Goal: Browse casually

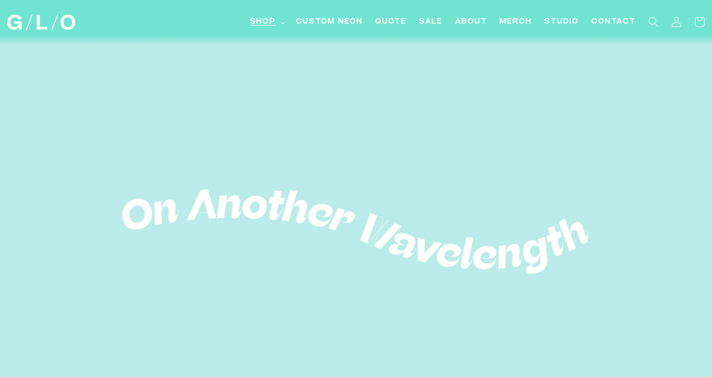
click at [277, 29] on summary "Shop" at bounding box center [267, 21] width 46 height 23
click at [568, 22] on span "Studio" at bounding box center [561, 22] width 34 height 11
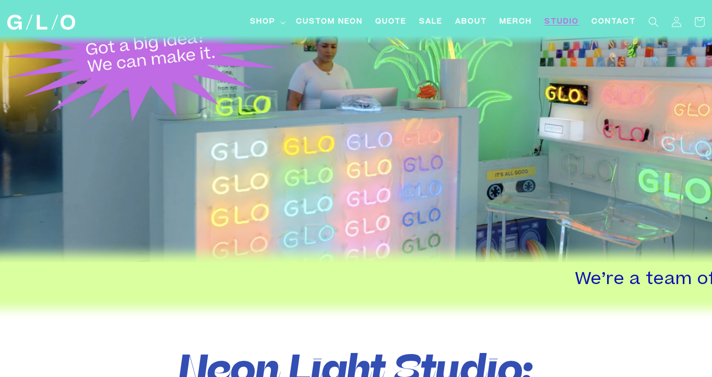
scroll to position [178, 0]
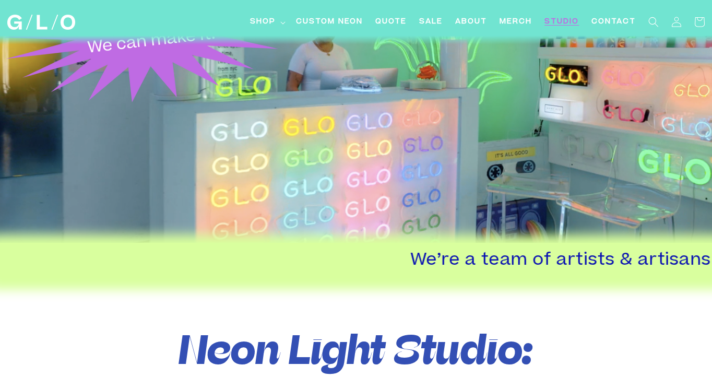
click at [509, 130] on div at bounding box center [356, 54] width 712 height 393
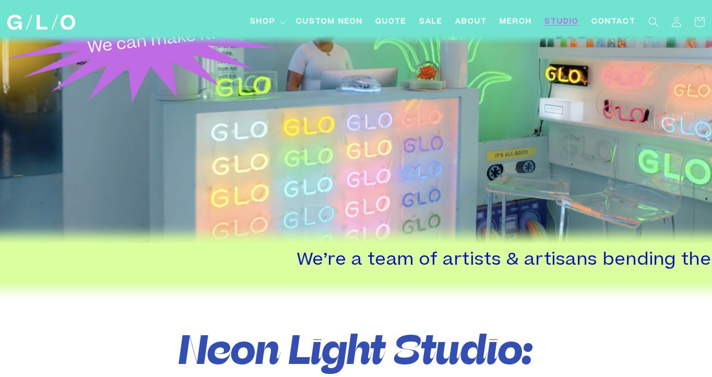
click at [509, 130] on div at bounding box center [356, 54] width 712 height 393
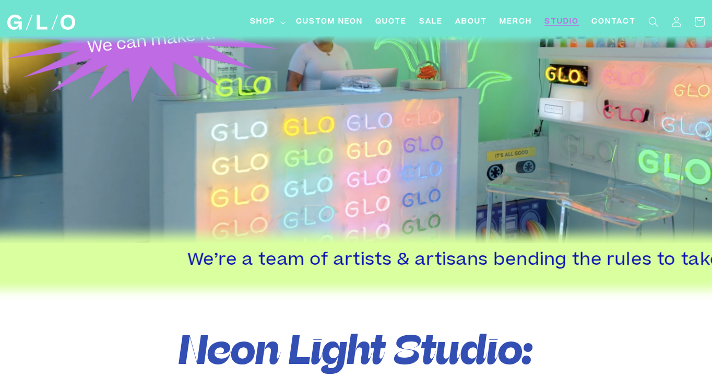
click at [498, 153] on div at bounding box center [356, 54] width 712 height 393
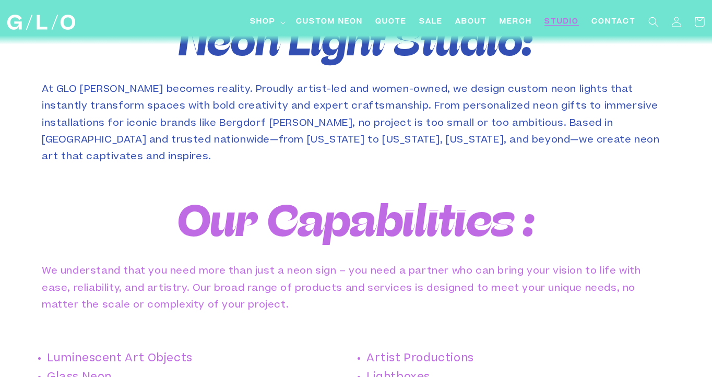
scroll to position [0, 0]
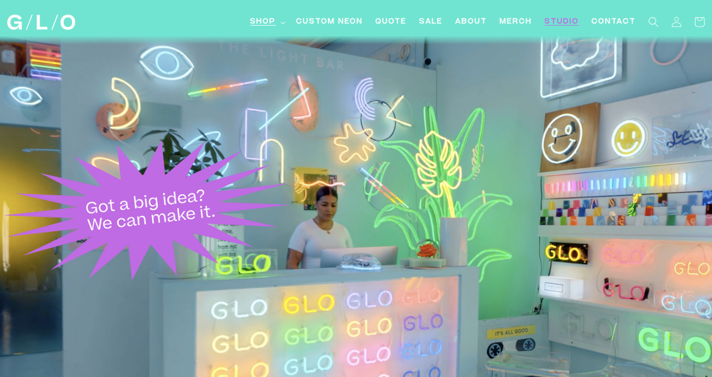
click at [285, 21] on summary "Shop" at bounding box center [267, 21] width 46 height 23
